Goal: Task Accomplishment & Management: Manage account settings

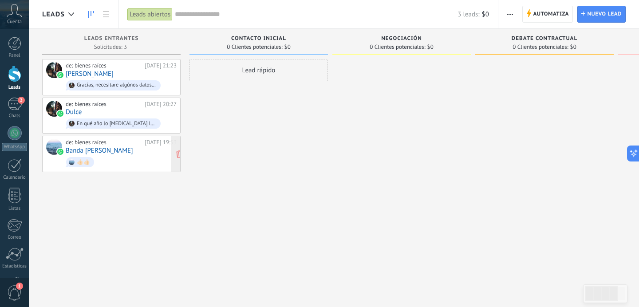
click at [122, 143] on div "de: bienes raíces" at bounding box center [104, 142] width 76 height 7
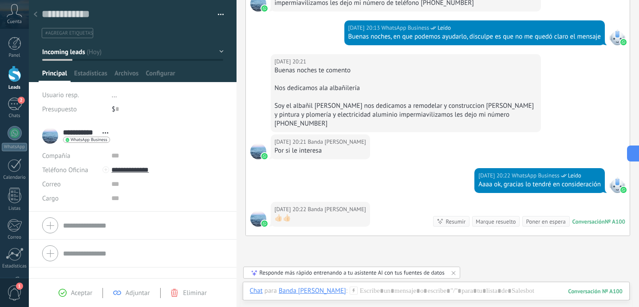
scroll to position [268, 0]
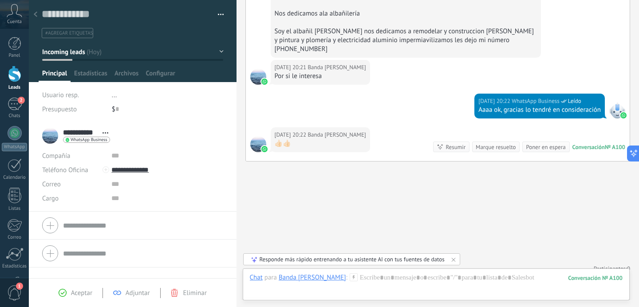
click at [34, 16] on icon at bounding box center [36, 14] width 4 height 5
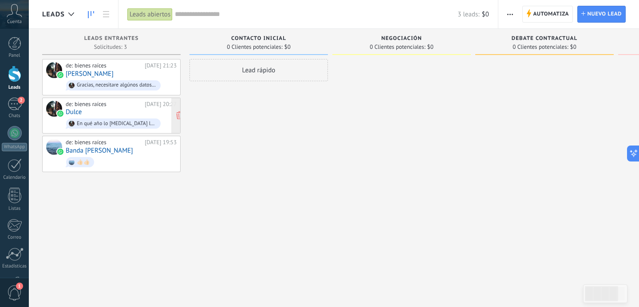
click at [112, 108] on div "de: bienes raíces [DATE] 20:27 [GEOGRAPHIC_DATA] En qué año lo [MEDICAL_DATA] l…" at bounding box center [121, 116] width 111 height 30
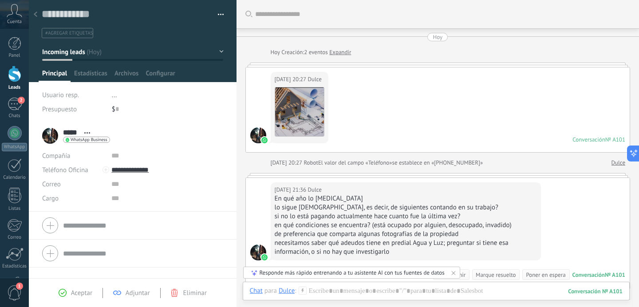
scroll to position [26, 0]
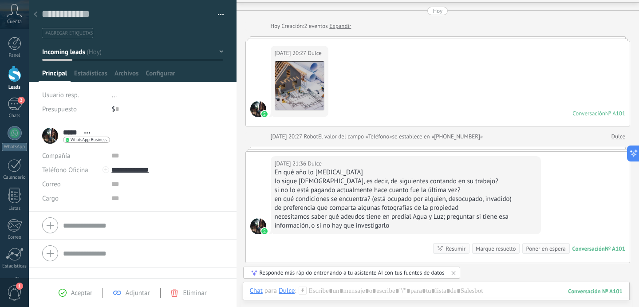
click at [394, 96] on div "[DATE] 20:27 Dulce Descargar Conversación № A101 Conversación № A101" at bounding box center [438, 83] width 384 height 85
click at [384, 75] on div "[DATE] 20:27 Dulce Descargar Conversación № A101 Conversación № A101" at bounding box center [438, 83] width 384 height 85
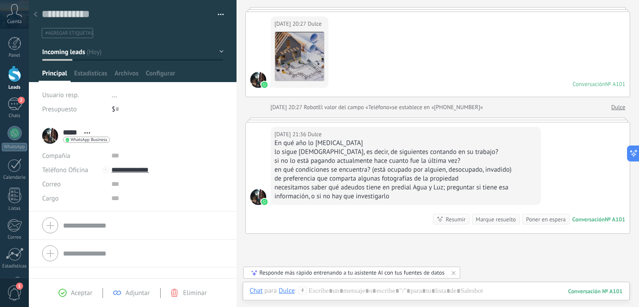
scroll to position [73, 0]
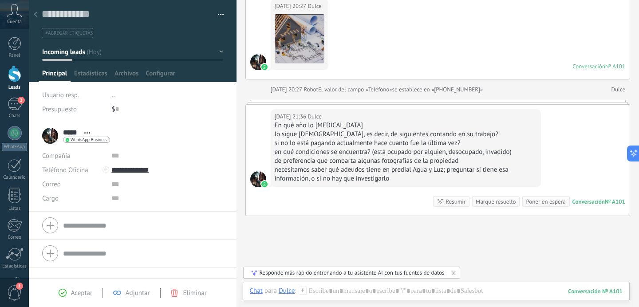
click at [37, 16] on icon at bounding box center [36, 14] width 4 height 5
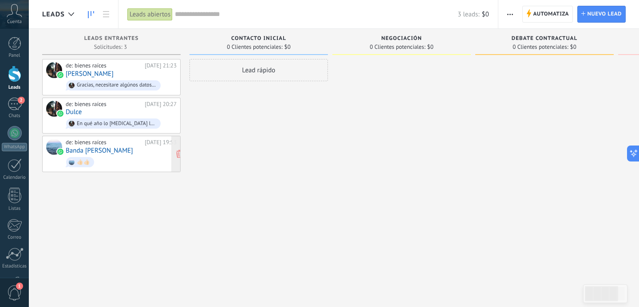
click at [123, 150] on div "de: bienes raíces [DATE] 19:53 [GEOGRAPHIC_DATA][PERSON_NAME] 👍🏻👍🏻" at bounding box center [121, 154] width 111 height 30
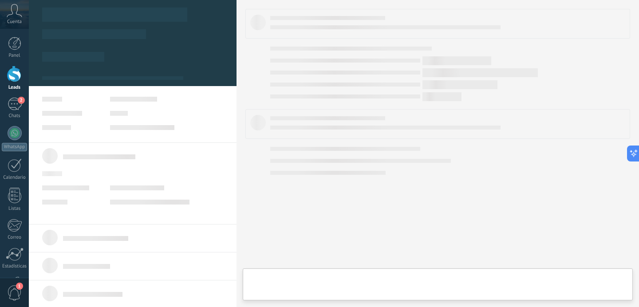
type textarea "**********"
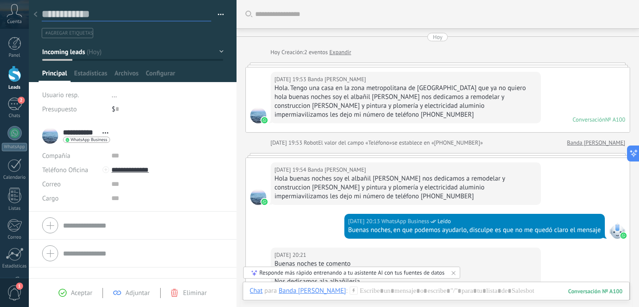
click at [162, 17] on textarea at bounding box center [127, 15] width 170 height 14
click at [39, 16] on div at bounding box center [35, 14] width 12 height 17
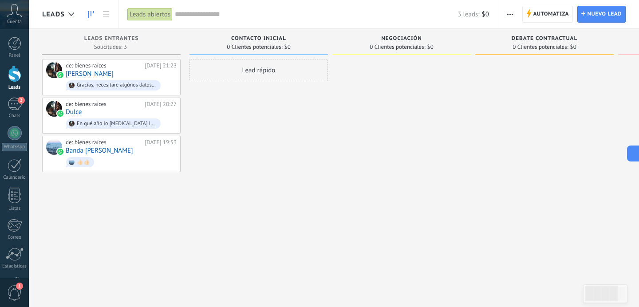
click at [265, 123] on div "Lead rápido" at bounding box center [259, 154] width 139 height 191
click at [512, 17] on span "button" at bounding box center [510, 14] width 6 height 17
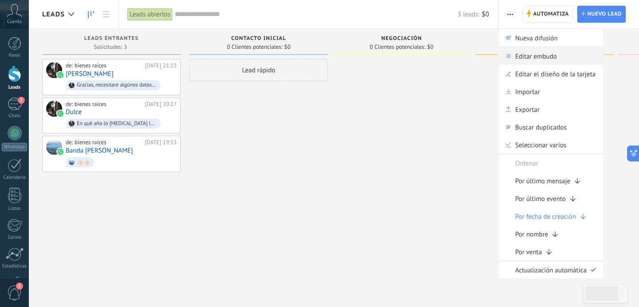
click at [535, 56] on span "Editar embudo" at bounding box center [536, 56] width 42 height 18
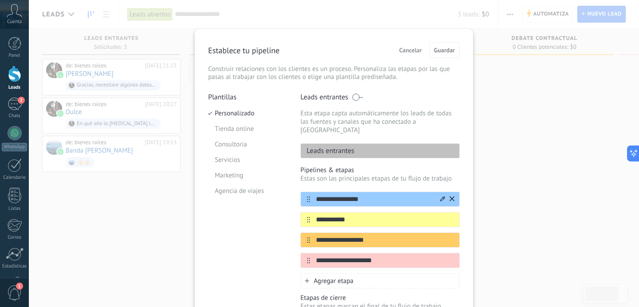
click at [344, 195] on input "**********" at bounding box center [374, 199] width 129 height 9
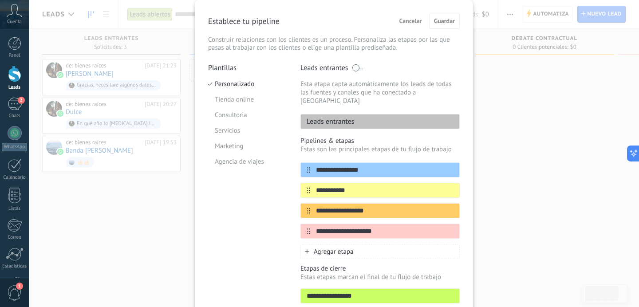
scroll to position [30, 0]
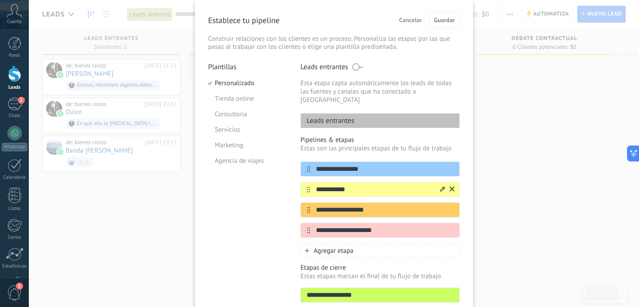
click at [337, 185] on input "**********" at bounding box center [374, 189] width 129 height 9
type input "*"
type input "**********"
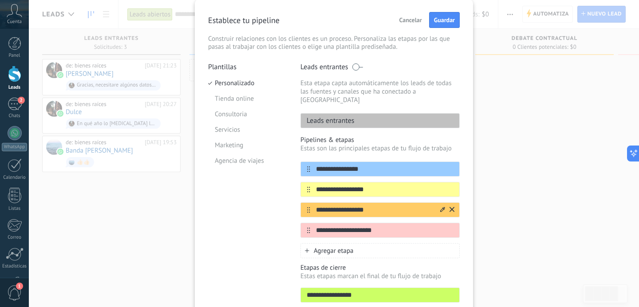
click at [352, 206] on input "**********" at bounding box center [374, 210] width 129 height 9
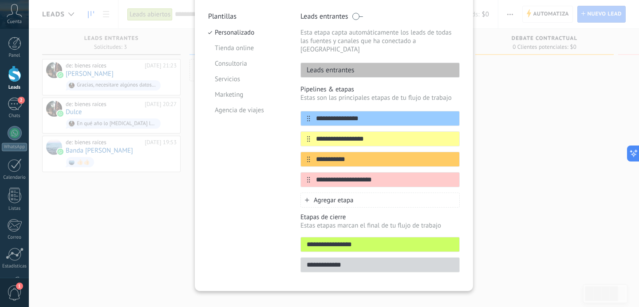
scroll to position [86, 0]
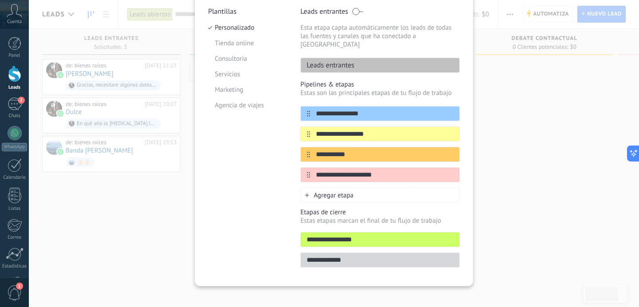
type input "**********"
click at [326, 193] on div "Agregar etapa" at bounding box center [380, 195] width 159 height 15
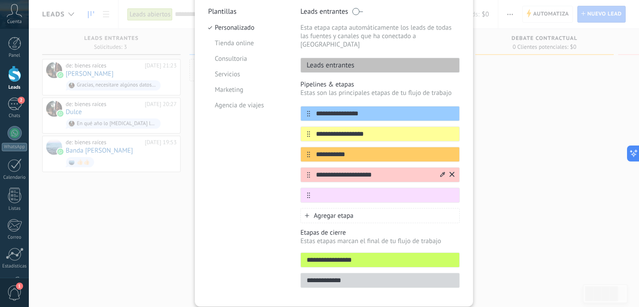
click at [328, 170] on input "**********" at bounding box center [374, 174] width 129 height 9
type input "**********"
click at [441, 172] on icon at bounding box center [442, 174] width 5 height 5
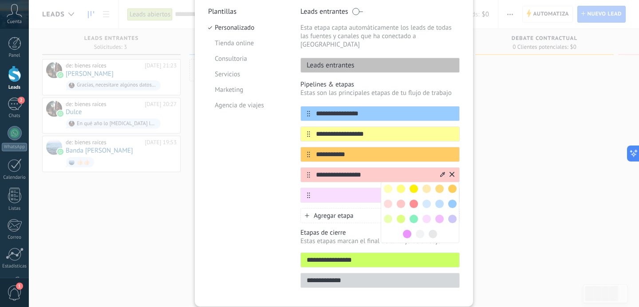
click at [414, 215] on span at bounding box center [414, 219] width 8 height 8
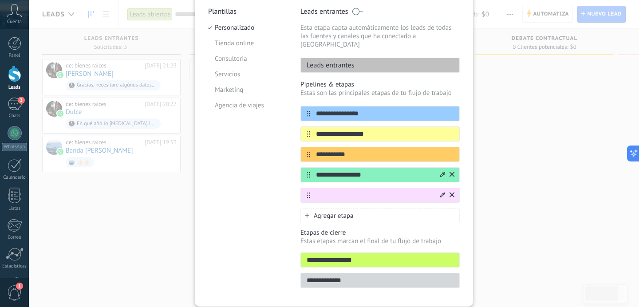
click at [339, 191] on input "text" at bounding box center [374, 195] width 129 height 9
type input "**********"
click at [441, 192] on icon at bounding box center [442, 194] width 5 height 5
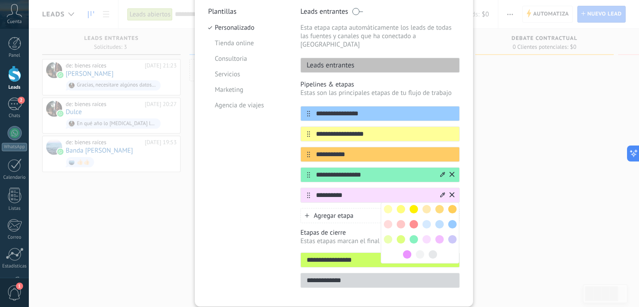
click at [433, 250] on span at bounding box center [433, 254] width 8 height 8
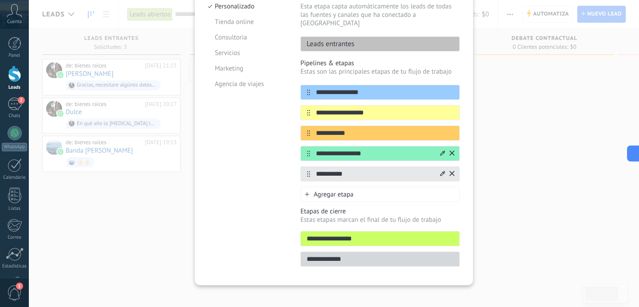
scroll to position [0, 0]
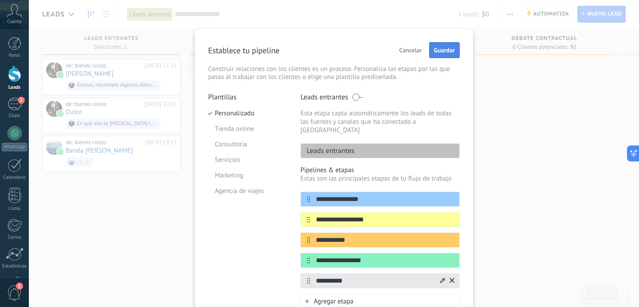
click at [443, 47] on span "Guardar" at bounding box center [444, 50] width 21 height 6
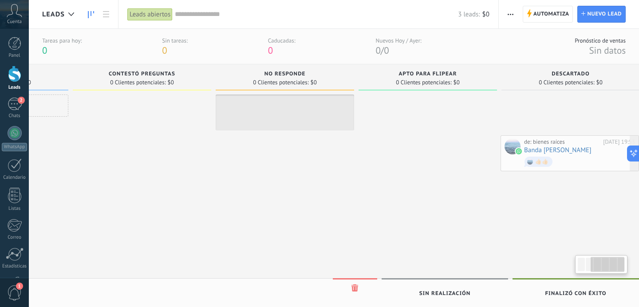
scroll to position [0, 274]
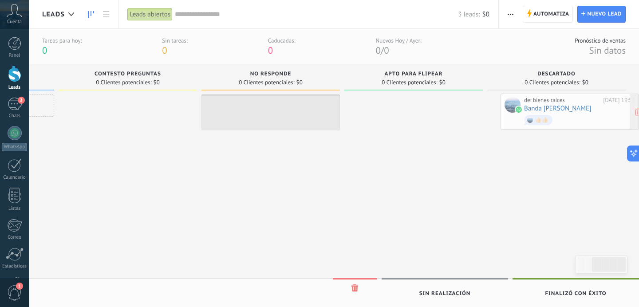
drag, startPoint x: 91, startPoint y: 178, endPoint x: 551, endPoint y: 101, distance: 466.7
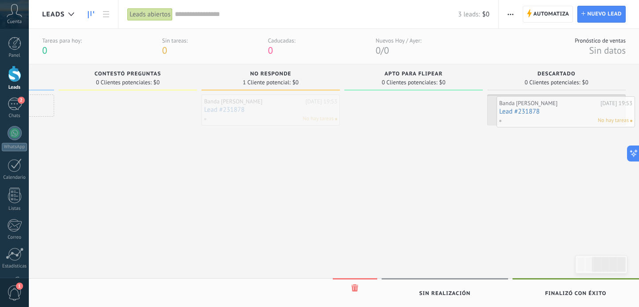
drag, startPoint x: 250, startPoint y: 112, endPoint x: 545, endPoint y: 114, distance: 295.2
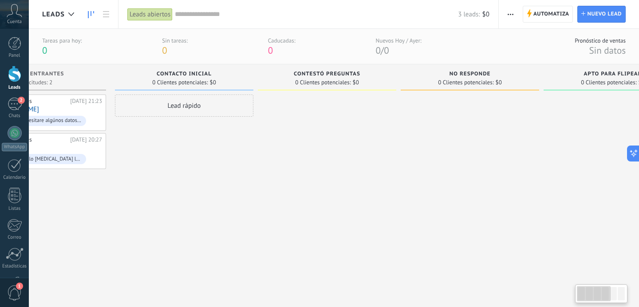
scroll to position [0, 0]
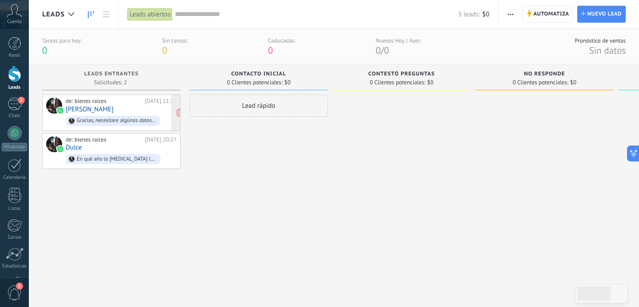
click at [118, 104] on div "de: bienes raíces" at bounding box center [104, 101] width 76 height 7
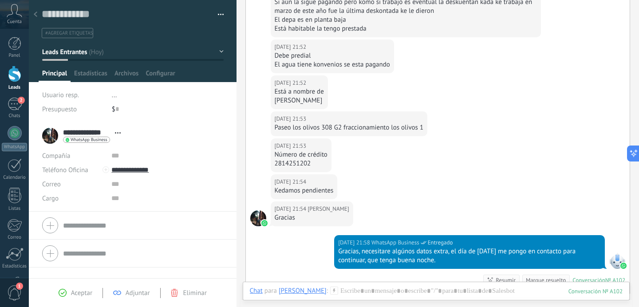
scroll to position [267, 0]
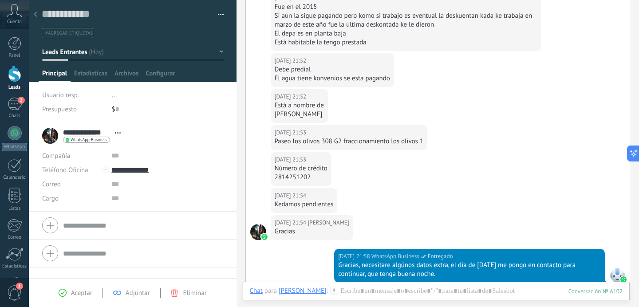
drag, startPoint x: 276, startPoint y: 115, endPoint x: 360, endPoint y: 114, distance: 83.9
click at [324, 114] on div "[PERSON_NAME]" at bounding box center [299, 114] width 49 height 9
copy div "[PERSON_NAME]"
click at [60, 14] on textarea at bounding box center [127, 15] width 170 height 14
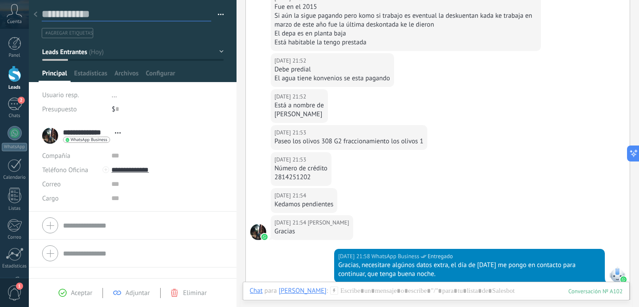
click at [60, 14] on textarea at bounding box center [127, 15] width 170 height 14
paste textarea "**********"
type textarea "**********"
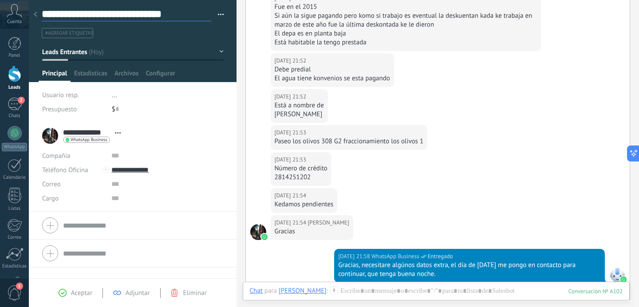
click at [237, 191] on div at bounding box center [237, 153] width 0 height 307
type textarea "**********"
click at [218, 194] on input "text" at bounding box center [166, 198] width 111 height 14
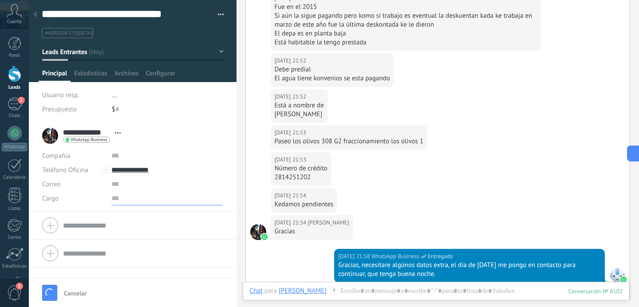
scroll to position [0, 0]
type textarea "**********"
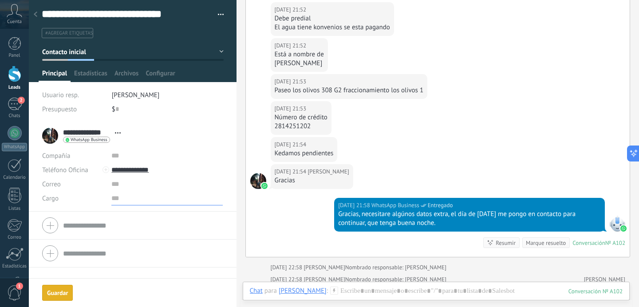
click at [237, 163] on div at bounding box center [237, 153] width 0 height 307
click at [115, 158] on input "text" at bounding box center [167, 156] width 111 height 14
click at [92, 206] on li "**********" at bounding box center [133, 167] width 208 height 90
click at [89, 74] on span "Estadísticas" at bounding box center [90, 75] width 33 height 13
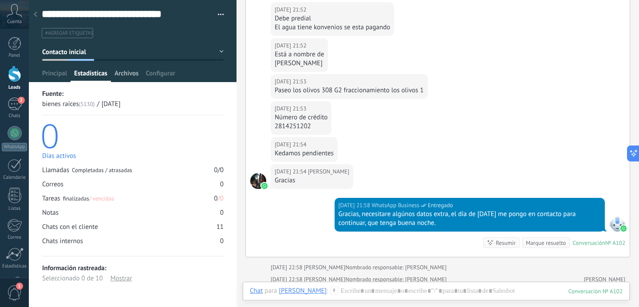
click at [127, 72] on span "Archivos" at bounding box center [127, 75] width 24 height 13
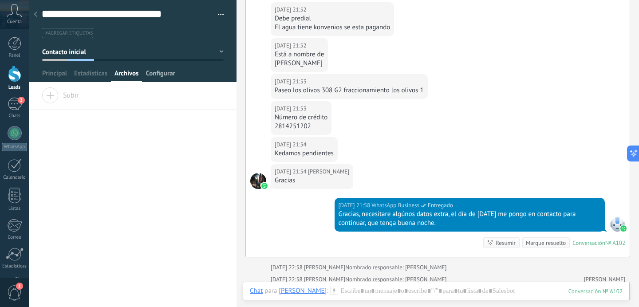
click at [160, 75] on span "Configurar" at bounding box center [160, 75] width 29 height 13
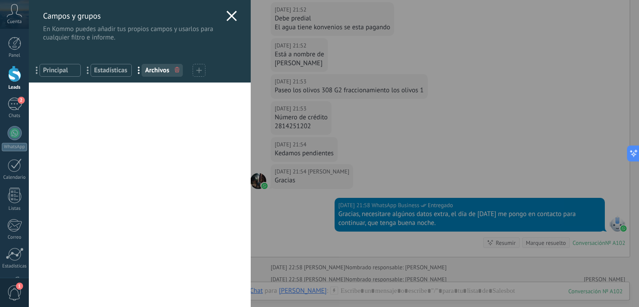
click at [229, 17] on use at bounding box center [231, 16] width 10 height 10
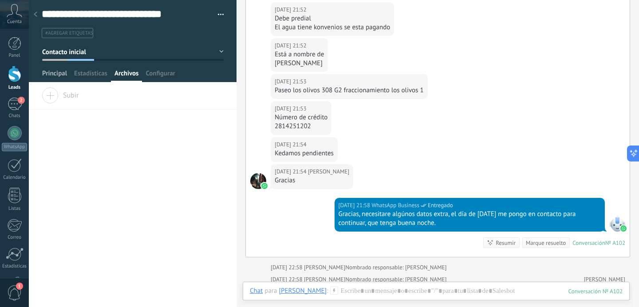
click at [53, 75] on span "Principal" at bounding box center [54, 75] width 25 height 13
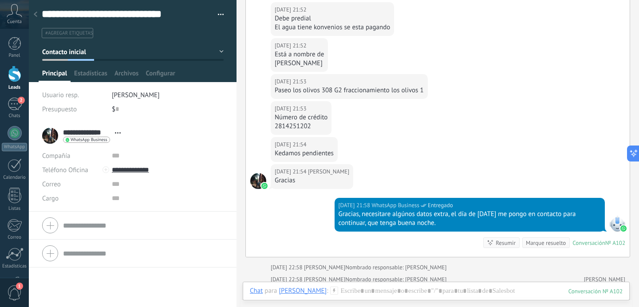
click at [67, 32] on span "#agregar etiquetas" at bounding box center [69, 33] width 48 height 6
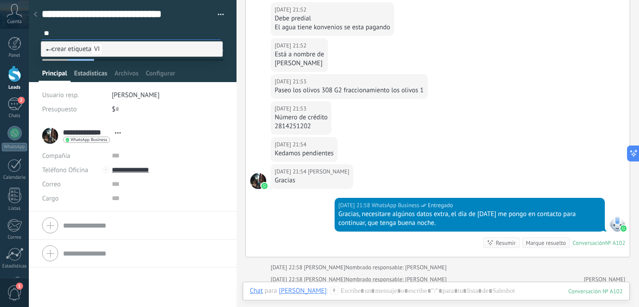
type input "*"
type input "****"
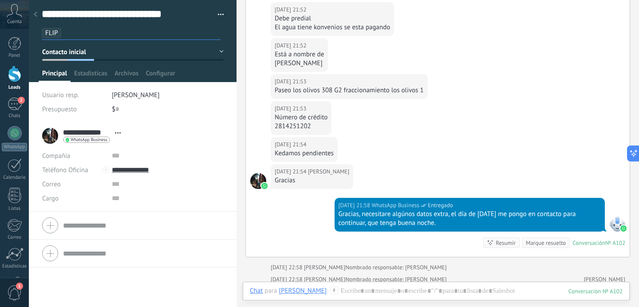
click at [119, 132] on icon at bounding box center [118, 132] width 6 height 1
click at [97, 271] on div "**********" at bounding box center [133, 214] width 208 height 185
click at [60, 291] on div "**********" at bounding box center [133, 214] width 208 height 185
click at [37, 16] on div at bounding box center [35, 14] width 12 height 17
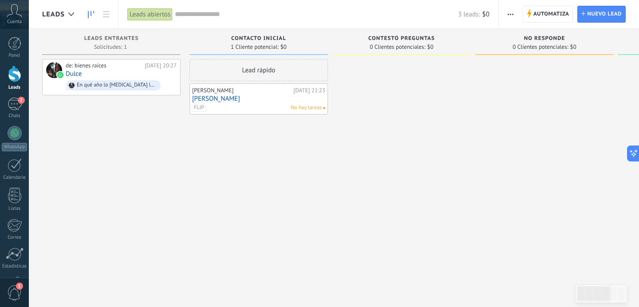
click at [242, 147] on div "Lead rápido [PERSON_NAME][DATE] 21:23 [PERSON_NAME] FLIP No hay tareas" at bounding box center [259, 154] width 139 height 191
type textarea "**********"
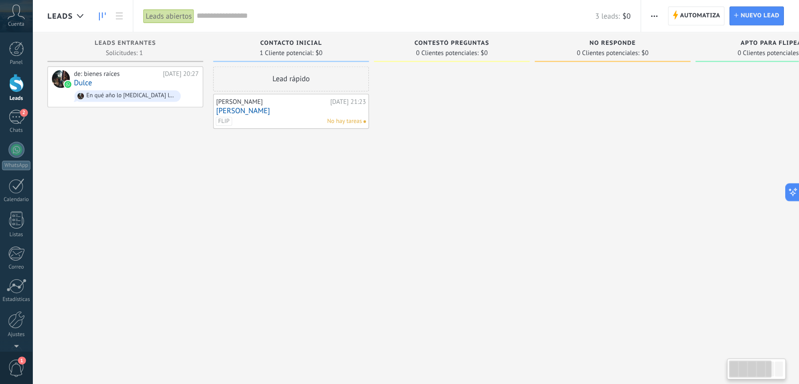
scroll to position [13, 0]
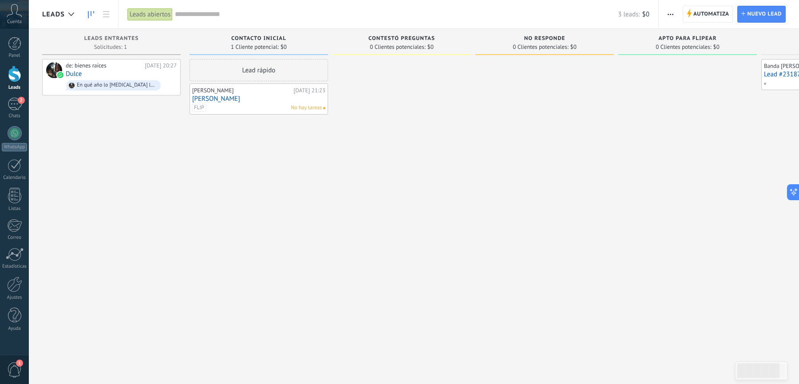
click at [639, 19] on button "button" at bounding box center [670, 14] width 13 height 17
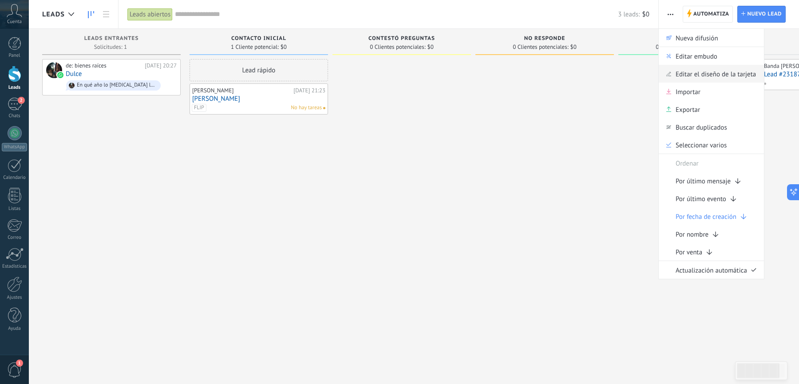
click at [639, 70] on span "Editar el diseño de la tarjeta" at bounding box center [716, 74] width 80 height 18
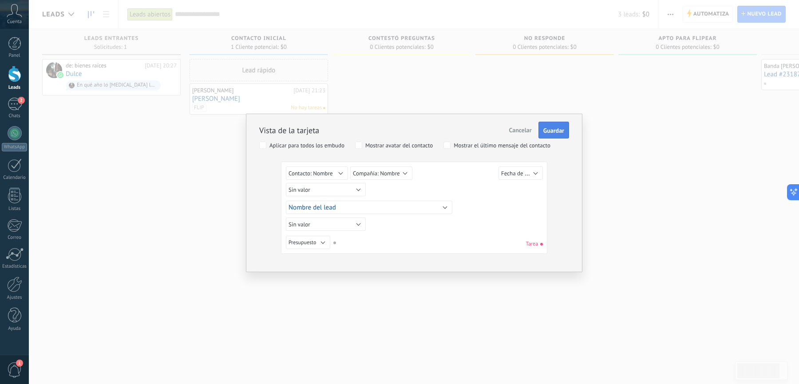
click at [556, 128] on span "Guardar" at bounding box center [553, 130] width 21 height 6
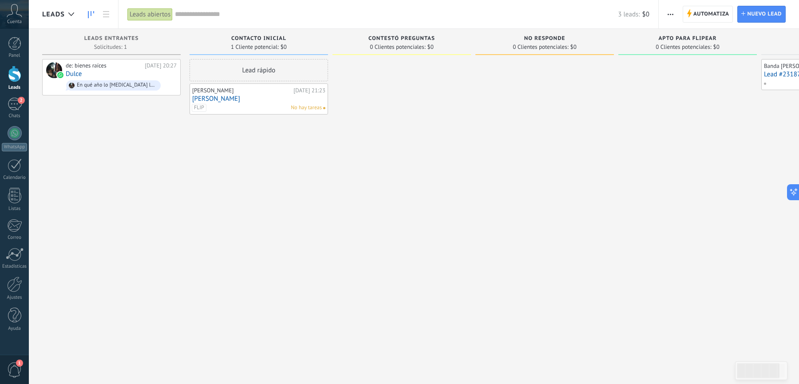
click at [639, 10] on span "button" at bounding box center [671, 14] width 6 height 17
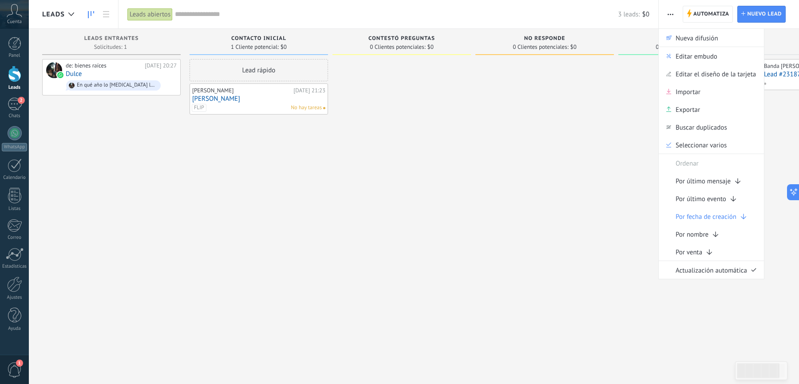
click at [496, 214] on div at bounding box center [544, 193] width 139 height 268
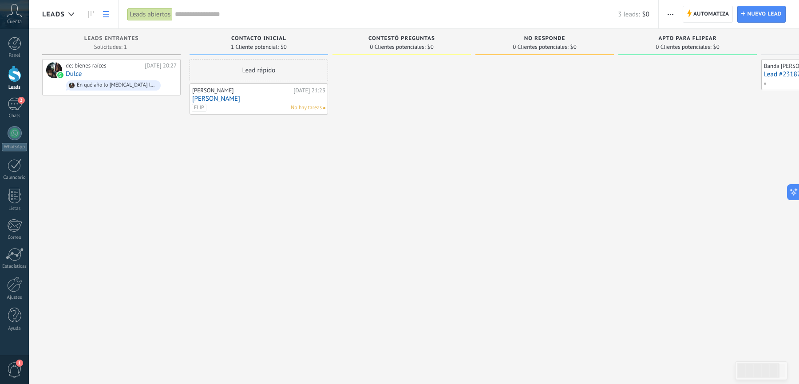
click at [103, 15] on icon at bounding box center [106, 14] width 6 height 6
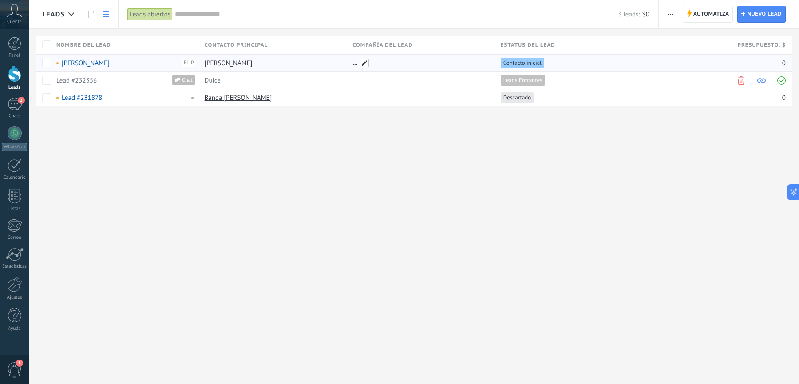
click at [365, 63] on span at bounding box center [364, 63] width 9 height 9
click at [375, 170] on div "Leads Automatiza Nueva difusión Editar embudo [PERSON_NAME] de la lista Importa…" at bounding box center [414, 192] width 770 height 384
click at [392, 47] on span "Compañía del lead" at bounding box center [382, 45] width 60 height 8
click at [639, 10] on span "button" at bounding box center [671, 14] width 6 height 17
click at [639, 89] on span "Ajustes de la lista" at bounding box center [701, 92] width 50 height 18
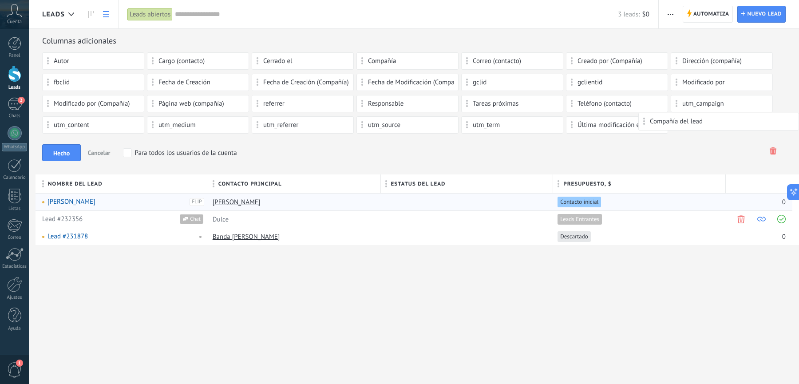
drag, startPoint x: 380, startPoint y: 181, endPoint x: 709, endPoint y: 122, distance: 335.1
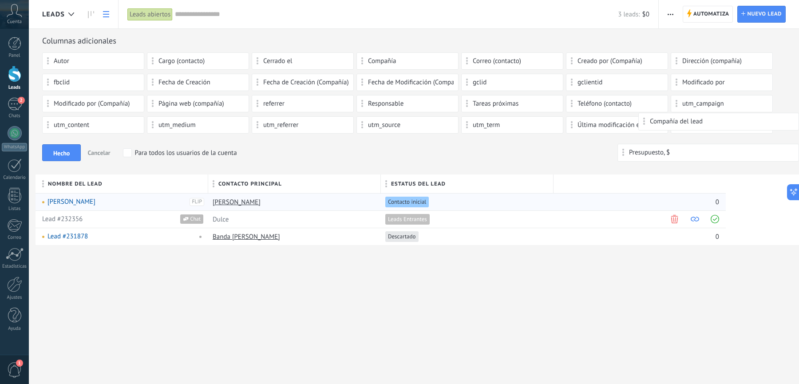
drag, startPoint x: 582, startPoint y: 182, endPoint x: 648, endPoint y: 151, distance: 72.7
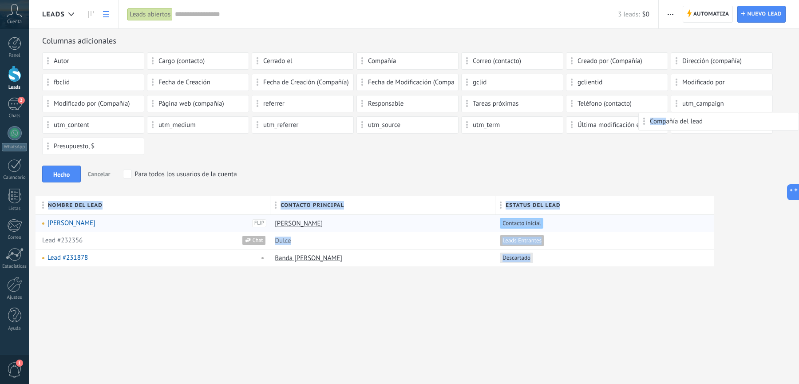
drag, startPoint x: 666, startPoint y: 120, endPoint x: 264, endPoint y: 117, distance: 402.7
click at [264, 117] on body ".abccls-1,.abccls-2{fill-rule:evenodd}.abccls-2{fill:#fff} .abfcls-1{fill:none}…" at bounding box center [399, 192] width 799 height 384
drag, startPoint x: 643, startPoint y: 122, endPoint x: 644, endPoint y: 140, distance: 17.8
click at [639, 140] on body ".abccls-1,.abccls-2{fill-rule:evenodd}.abccls-2{fill:#fff} .abfcls-1{fill:none}…" at bounding box center [399, 192] width 799 height 384
drag, startPoint x: 687, startPoint y: 119, endPoint x: 690, endPoint y: 137, distance: 18.4
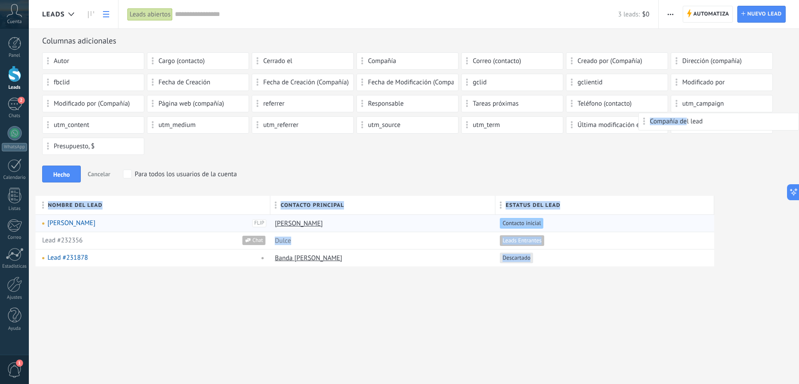
click at [639, 136] on body ".abccls-1,.abccls-2{fill-rule:evenodd}.abccls-2{fill:#fff} .abfcls-1{fill:none}…" at bounding box center [399, 192] width 799 height 384
click at [639, 137] on div "Autor Cargo (contacto) Cerrado el Compañía Correo (contacto) Creado por (Compañ…" at bounding box center [414, 105] width 744 height 107
drag, startPoint x: 711, startPoint y: 121, endPoint x: 711, endPoint y: 132, distance: 11.5
click at [639, 132] on body ".abccls-1,.abccls-2{fill-rule:evenodd}.abccls-2{fill:#fff} .abfcls-1{fill:none}…" at bounding box center [399, 192] width 799 height 384
click at [591, 146] on div "Autor Cargo (contacto) Cerrado el Compañía Correo (contacto) Creado por (Compañ…" at bounding box center [414, 105] width 744 height 107
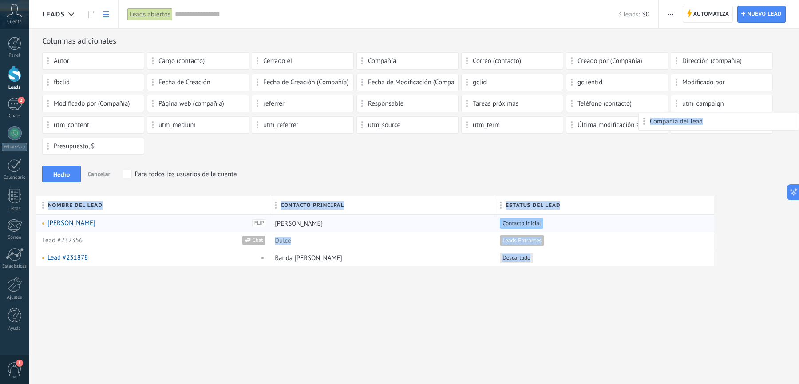
click at [415, 159] on div "Columnas adicionales Autor Cargo (contacto) Cerrado el Compañía Correo (contact…" at bounding box center [414, 116] width 744 height 160
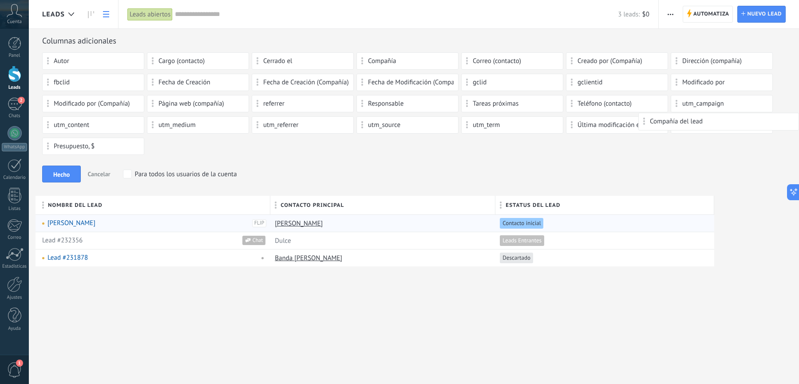
click at [164, 296] on div "Leads Automatiza Nueva difusión Editar embudo [PERSON_NAME] de la lista Importa…" at bounding box center [414, 192] width 770 height 384
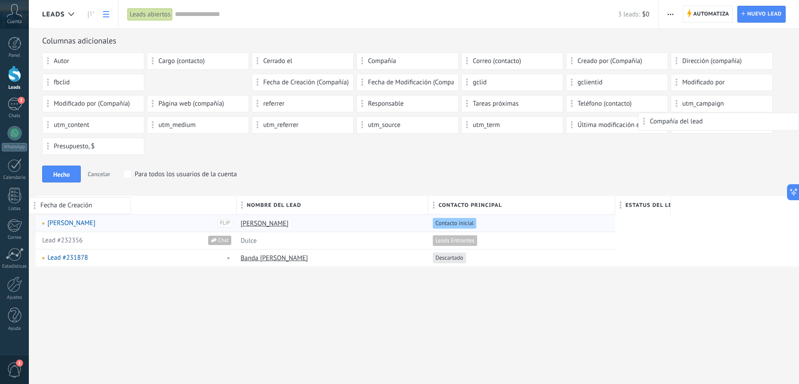
drag, startPoint x: 190, startPoint y: 83, endPoint x: 48, endPoint y: 199, distance: 183.9
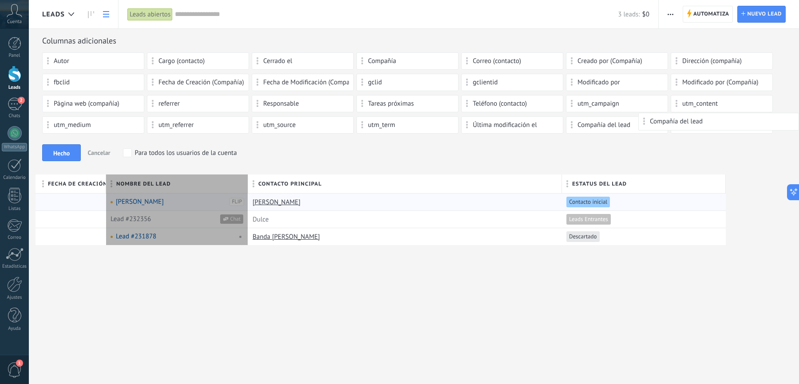
drag, startPoint x: 362, startPoint y: 181, endPoint x: 247, endPoint y: 180, distance: 115.0
click at [247, 180] on div at bounding box center [248, 184] width 10 height 17
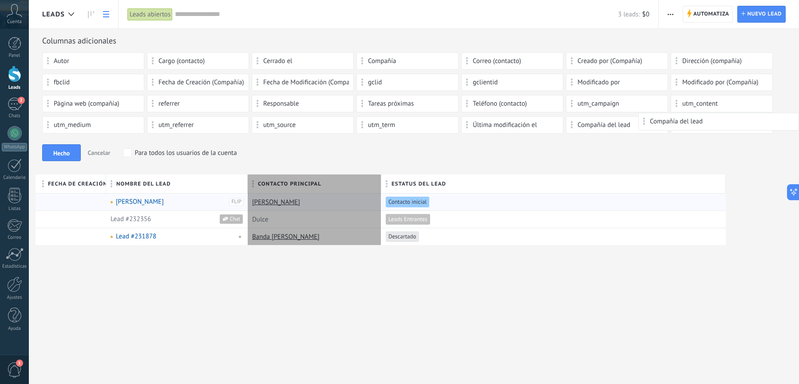
drag, startPoint x: 562, startPoint y: 182, endPoint x: 382, endPoint y: 190, distance: 180.9
click at [382, 190] on div at bounding box center [381, 184] width 10 height 17
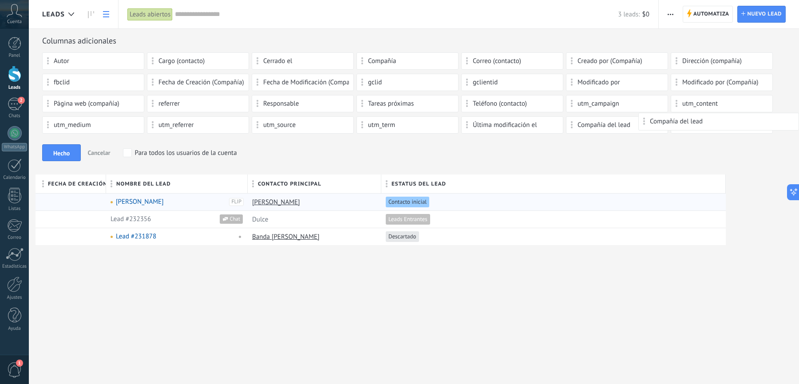
click at [405, 307] on div "Leads Automatiza Nueva difusión Editar embudo [PERSON_NAME] de la lista Importa…" at bounding box center [414, 192] width 770 height 384
click at [59, 142] on div "Columnas adicionales Autor Cargo (contacto) Cerrado el Compañía Correo (contact…" at bounding box center [414, 105] width 744 height 139
click at [58, 151] on span "Hecho" at bounding box center [61, 153] width 16 height 6
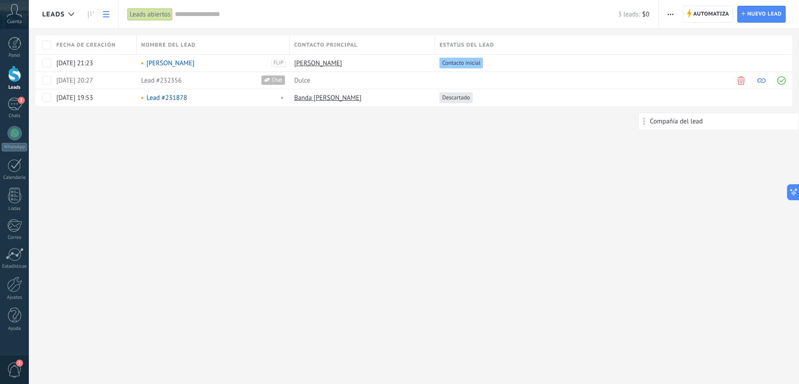
click at [266, 188] on div "Leads Automatiza Nueva difusión Editar embudo [PERSON_NAME] de la lista Importa…" at bounding box center [414, 192] width 770 height 384
